Goal: Task Accomplishment & Management: Use online tool/utility

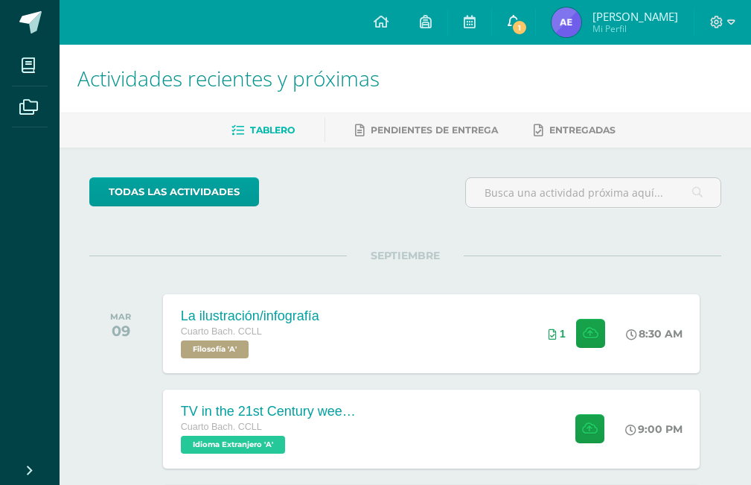
click at [528, 25] on span "1" at bounding box center [520, 27] width 16 height 16
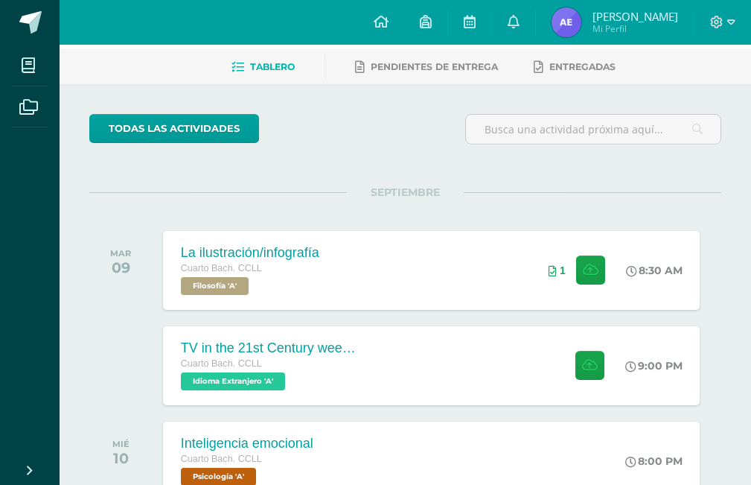
scroll to position [149, 0]
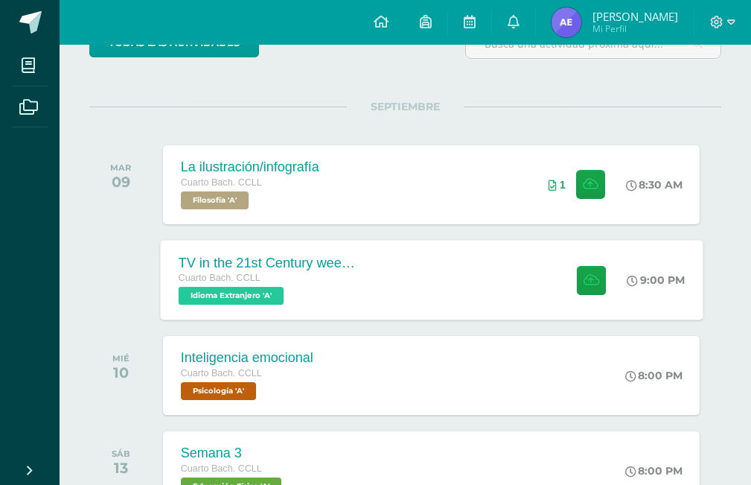
click at [455, 263] on div "TV in the 21st Century week 5 Cuarto Bach. CCLL Idioma Extranjero 'A' 9:00 PM T…" at bounding box center [431, 280] width 543 height 80
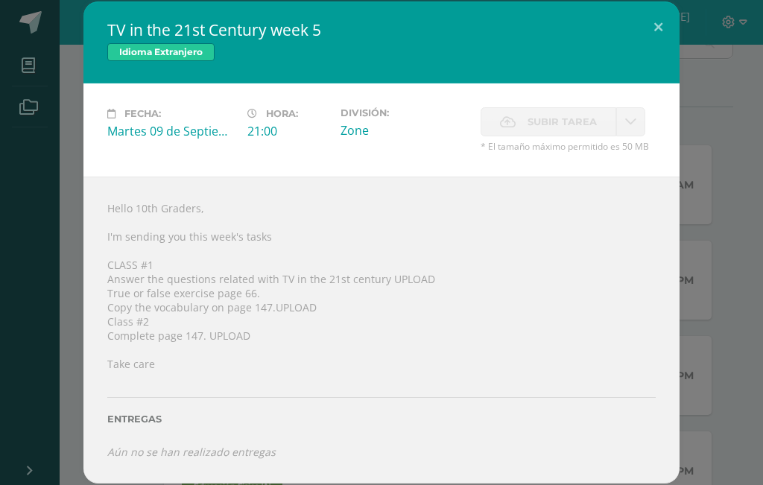
click at [705, 284] on div "TV in the 21st Century week 5 Idioma Extranjero Fecha: Martes 09 de Septiembre …" at bounding box center [381, 241] width 751 height 481
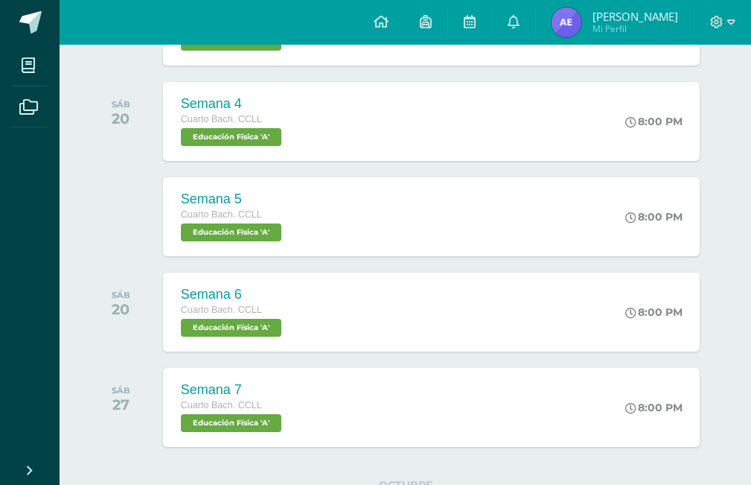
scroll to position [745, 0]
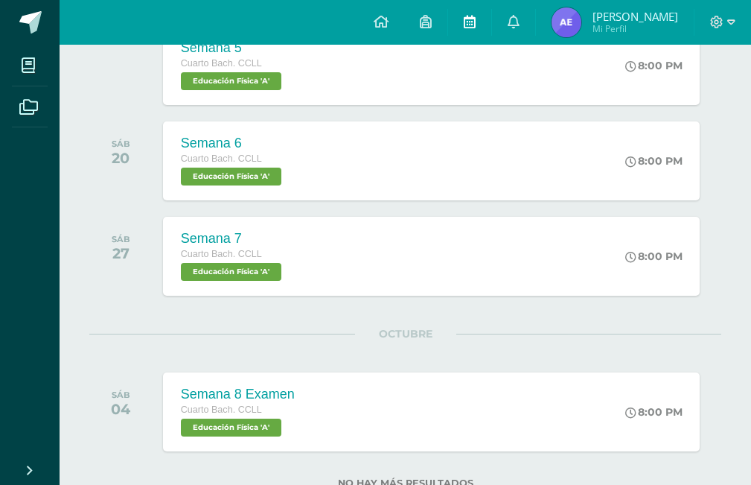
click at [476, 25] on icon at bounding box center [470, 21] width 12 height 13
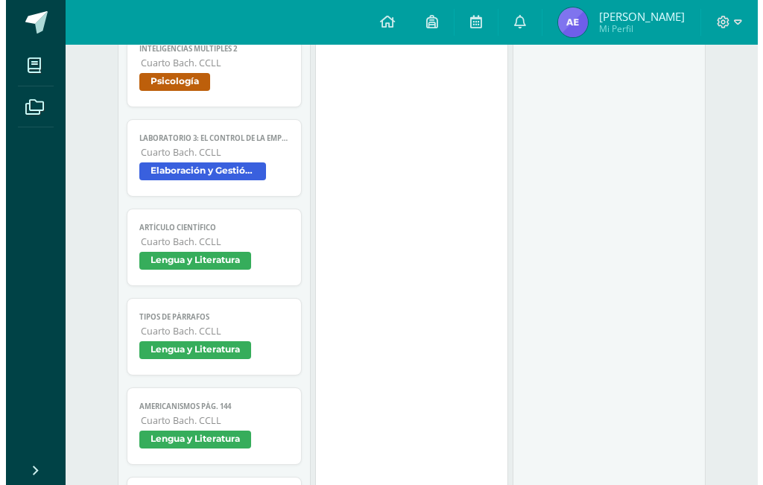
scroll to position [745, 0]
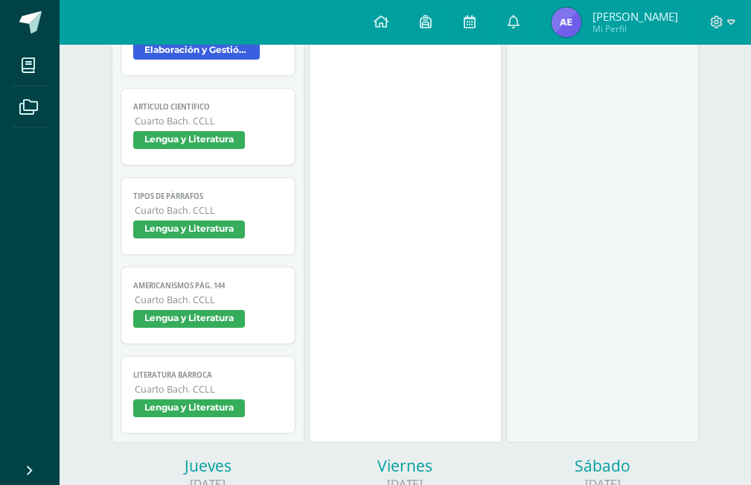
click at [197, 61] on span "Elaboración y Gestión de proyectos" at bounding box center [207, 53] width 149 height 22
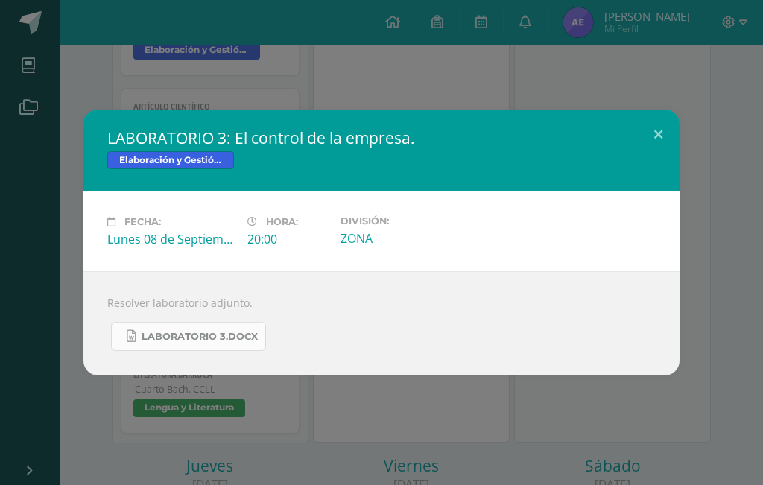
click at [215, 339] on span "LABORATORIO 3.docx" at bounding box center [200, 337] width 116 height 12
